Goal: Navigation & Orientation: Find specific page/section

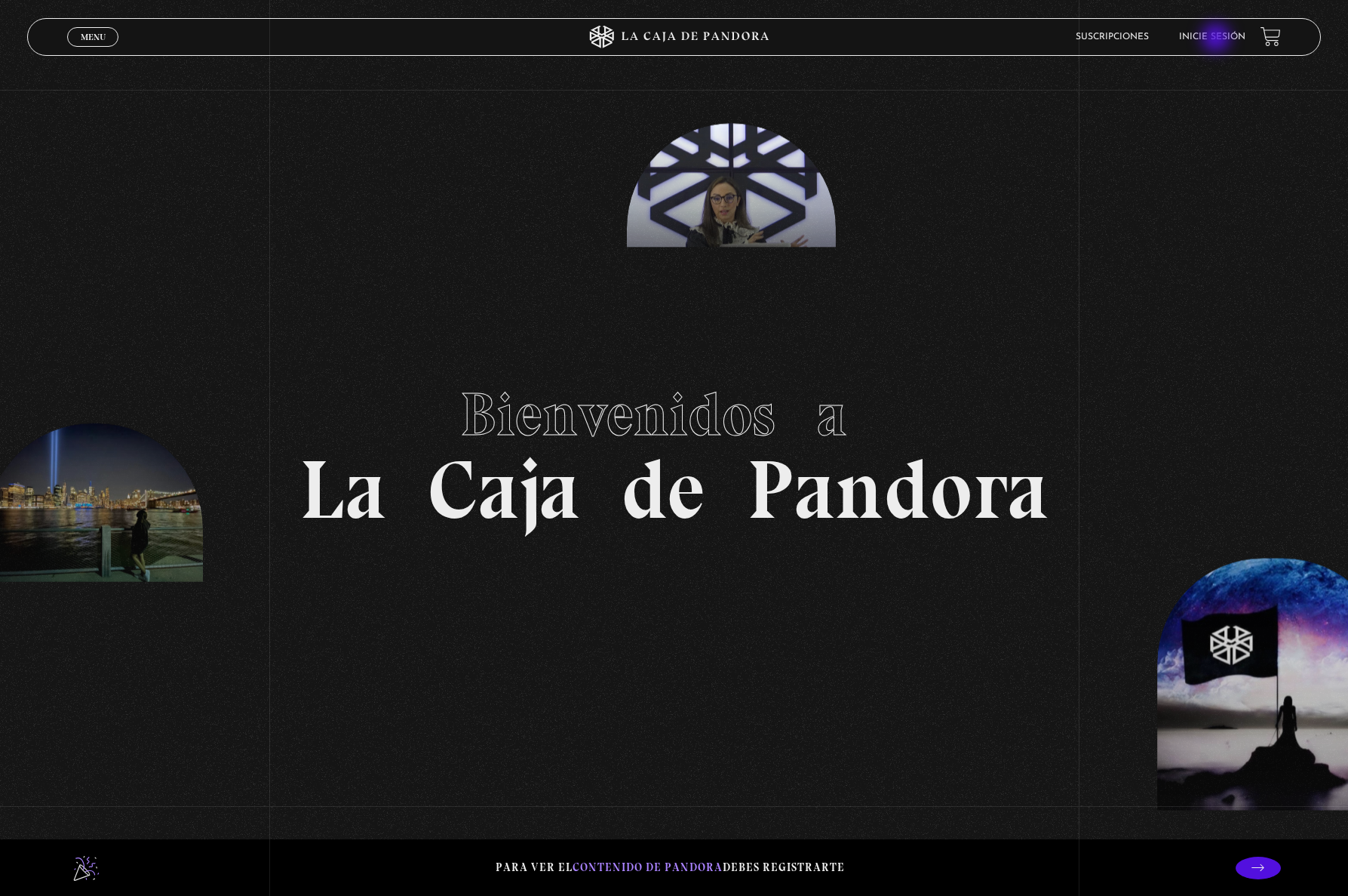
click at [1218, 39] on link "Inicie sesión" at bounding box center [1212, 37] width 66 height 9
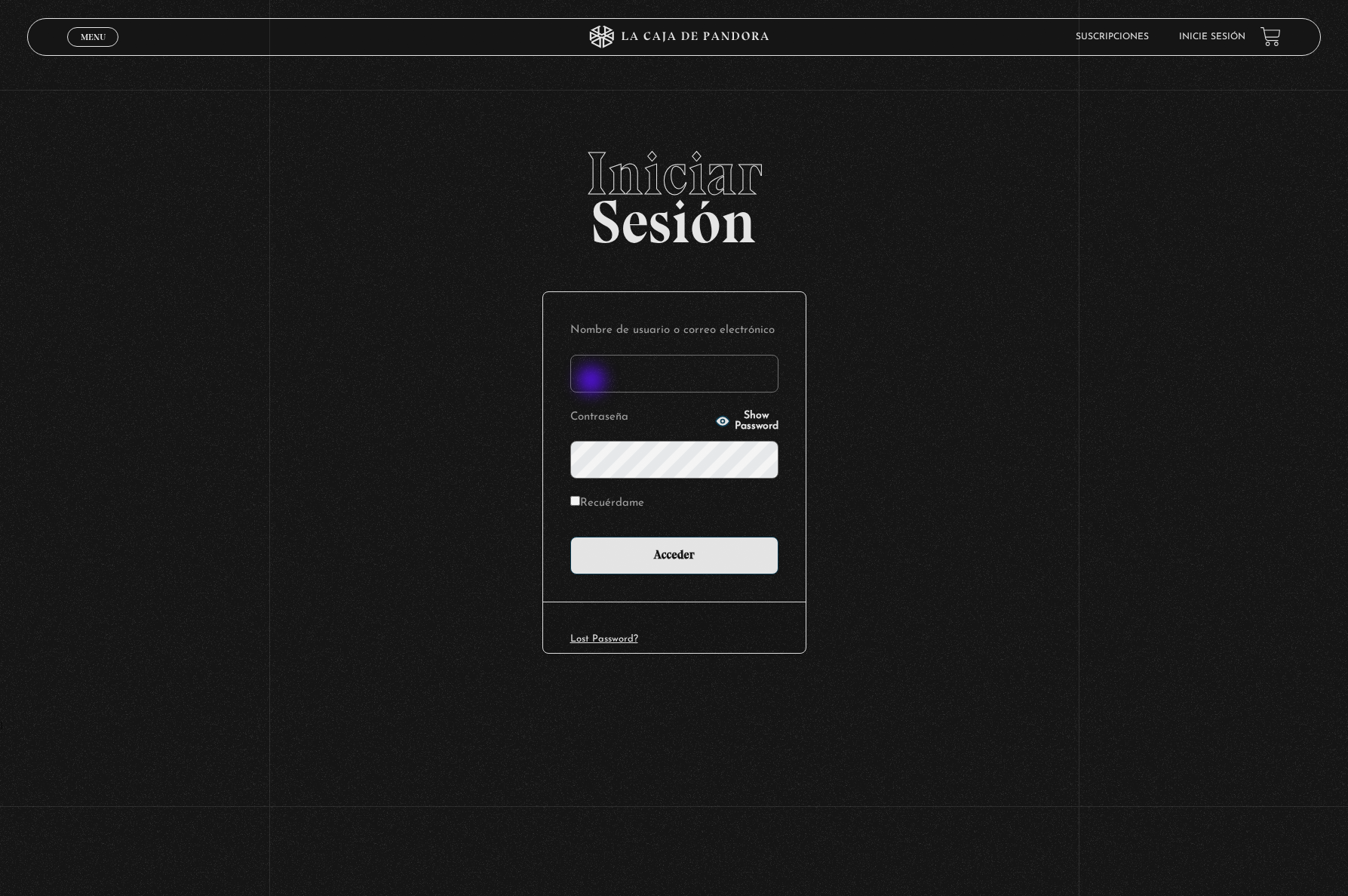
click at [623, 374] on input "Nombre de usuario o correo electrónico" at bounding box center [674, 373] width 208 height 37
type input "marimontero9611@gmail.com"
click at [570, 537] on input "Acceder" at bounding box center [674, 555] width 208 height 37
